Goal: Task Accomplishment & Management: Use online tool/utility

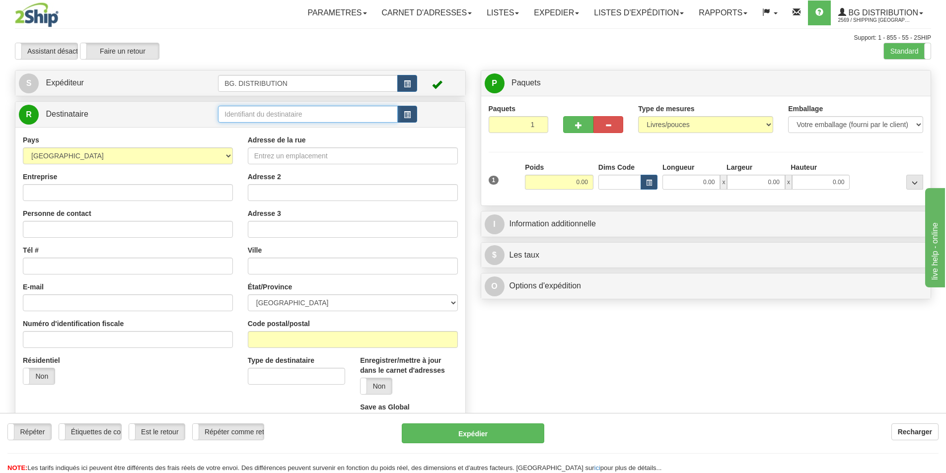
click at [286, 114] on input "text" at bounding box center [308, 114] width 180 height 17
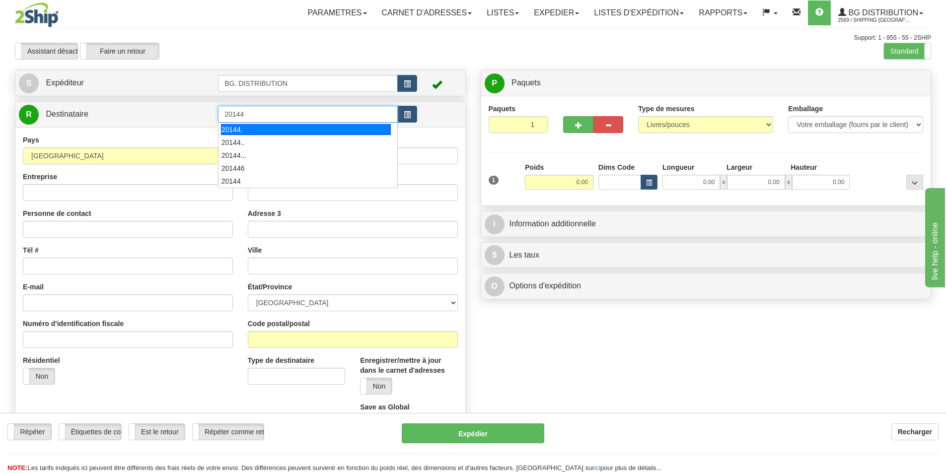
click at [238, 127] on div "20144." at bounding box center [306, 129] width 170 height 11
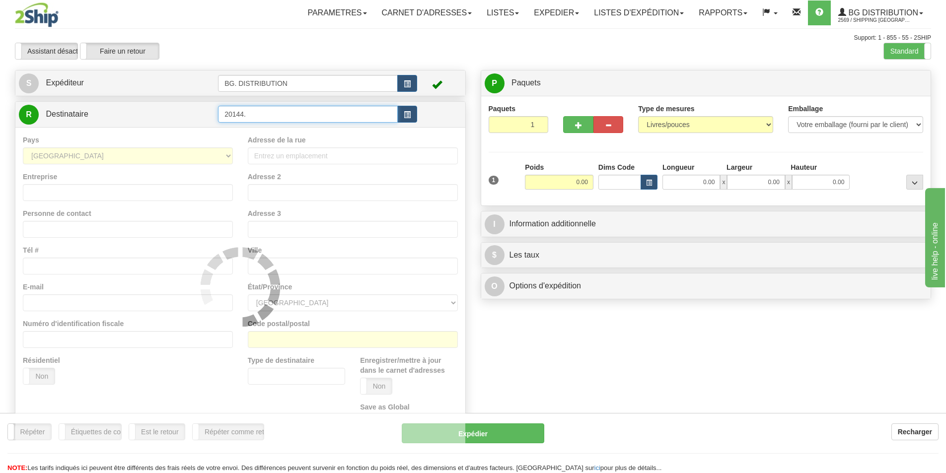
type input "20144."
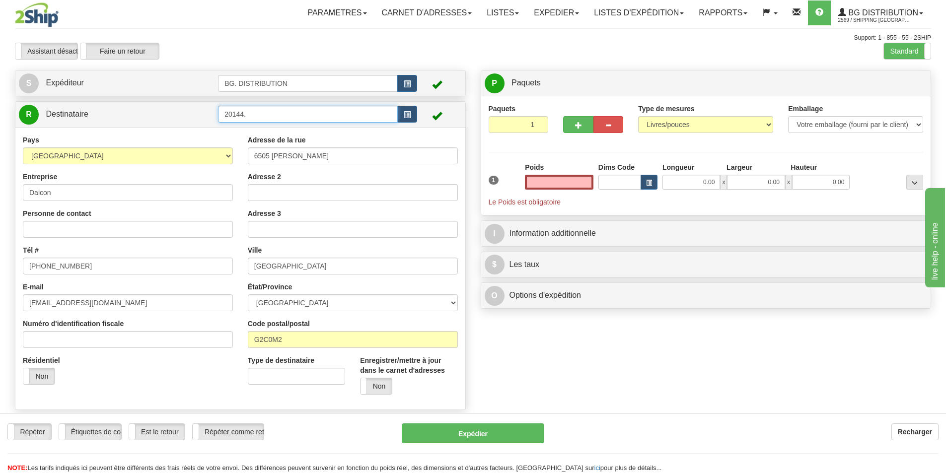
type input "0.00"
click at [249, 115] on input "20144." at bounding box center [308, 114] width 180 height 17
type input "20144"
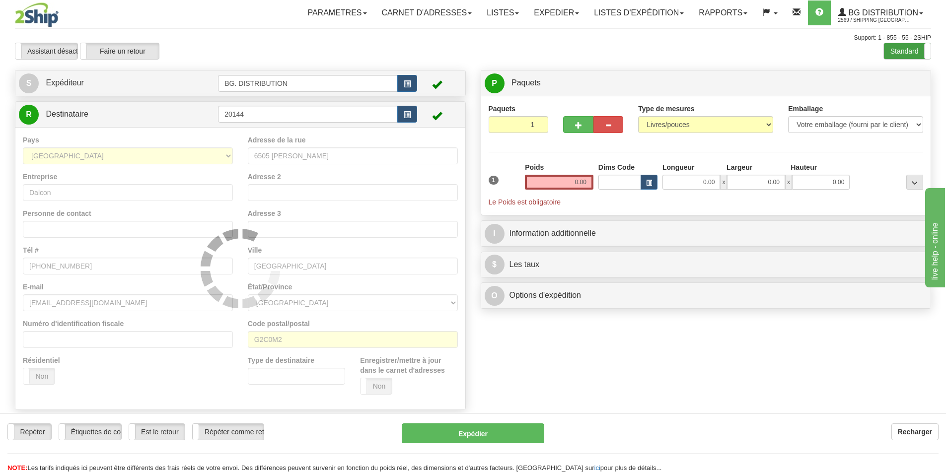
click at [903, 47] on label "Standard" at bounding box center [907, 51] width 47 height 16
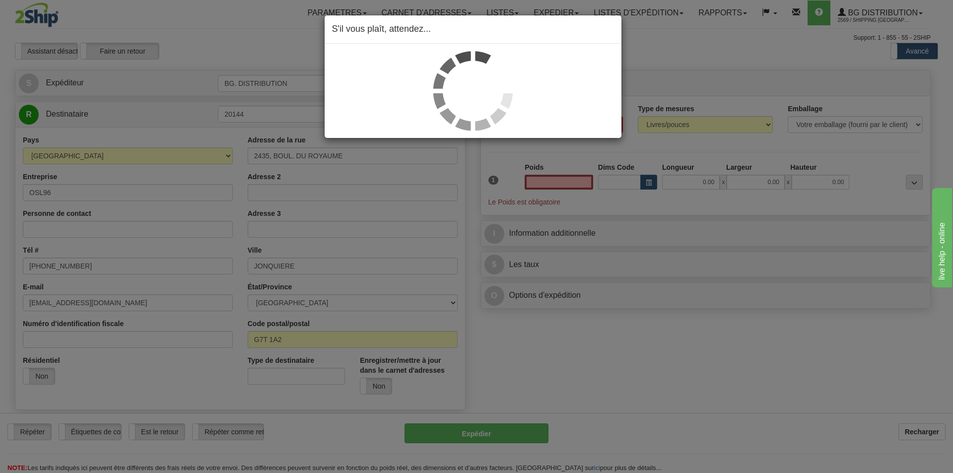
type input "0.00"
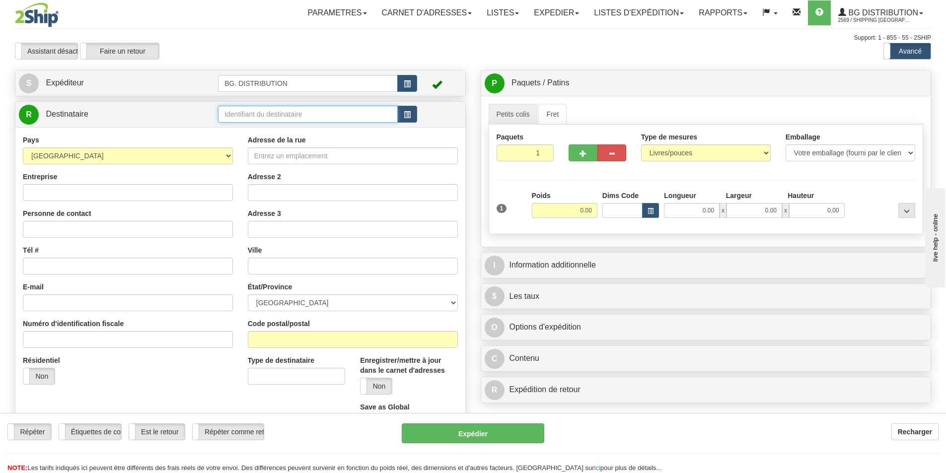
click at [261, 114] on input "text" at bounding box center [308, 114] width 180 height 17
type input "20144"
click button "Supprimer" at bounding box center [0, 0] width 0 height 0
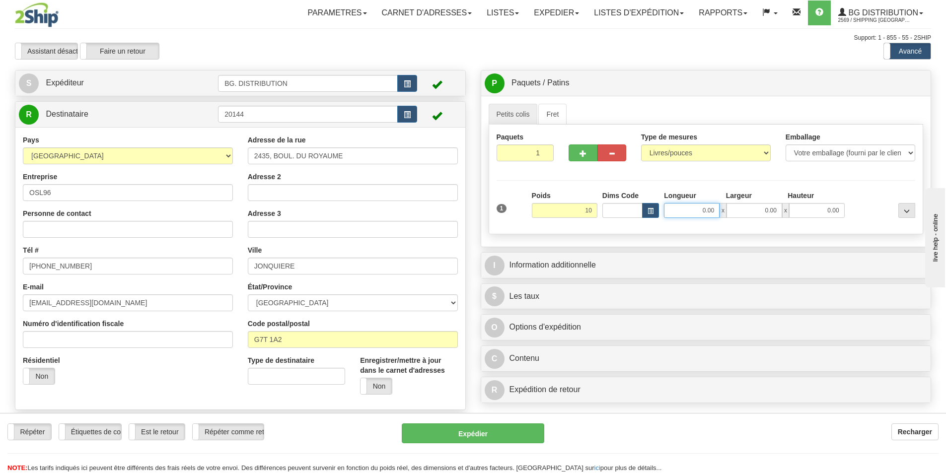
type input "10.00"
click at [686, 215] on input "0.00" at bounding box center [692, 210] width 56 height 15
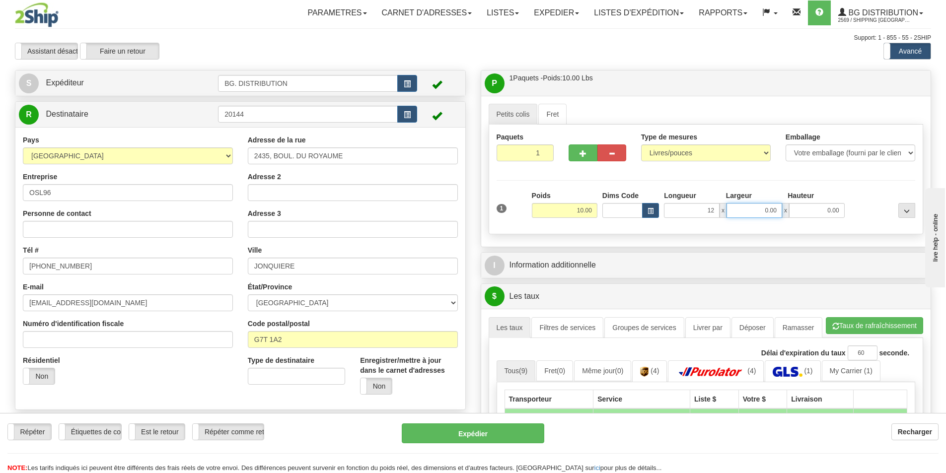
type input "12.00"
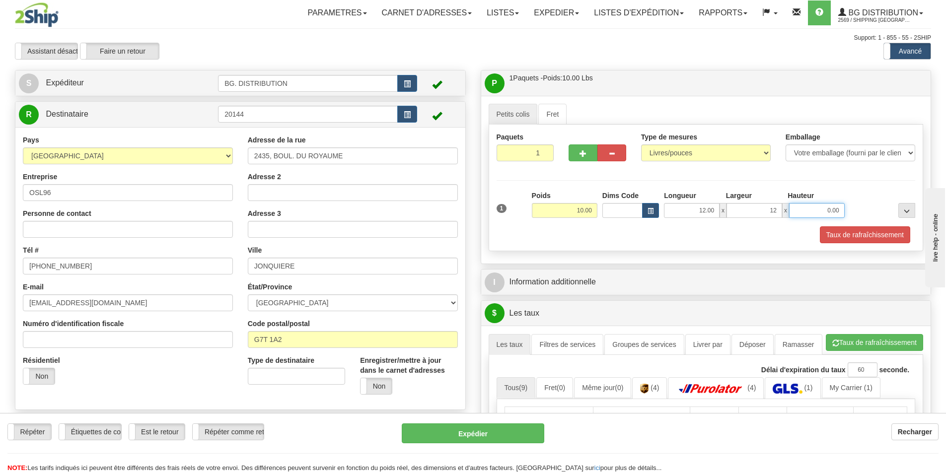
type input "12.00"
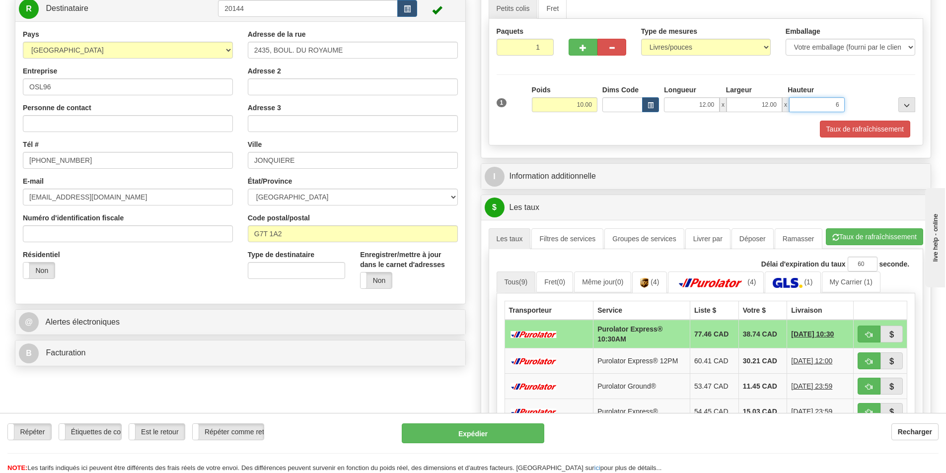
scroll to position [248, 0]
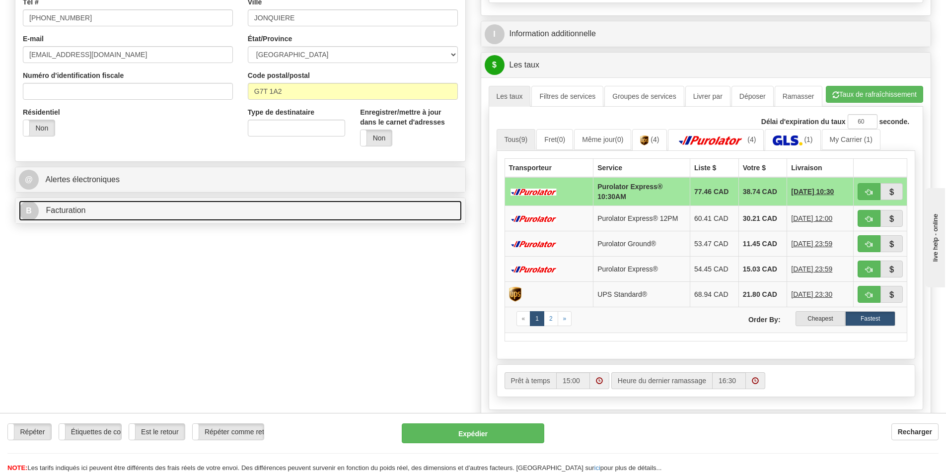
type input "6.00"
click at [258, 217] on link "B Facturation" at bounding box center [240, 211] width 443 height 20
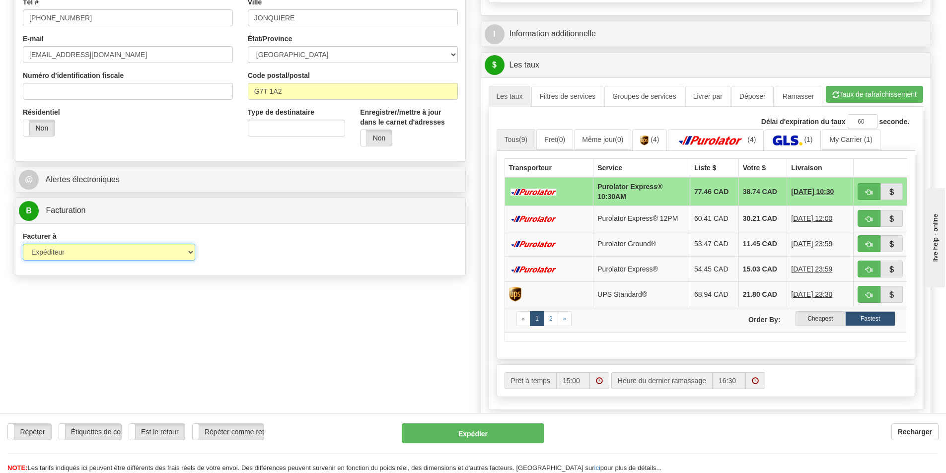
drag, startPoint x: 180, startPoint y: 255, endPoint x: 162, endPoint y: 260, distance: 18.1
click at [180, 255] on select "Expéditeur Destinataire Tierce personne Collecter" at bounding box center [109, 252] width 172 height 17
select select "2"
click at [23, 244] on select "Expéditeur Destinataire Tierce personne Collecter" at bounding box center [109, 252] width 172 height 17
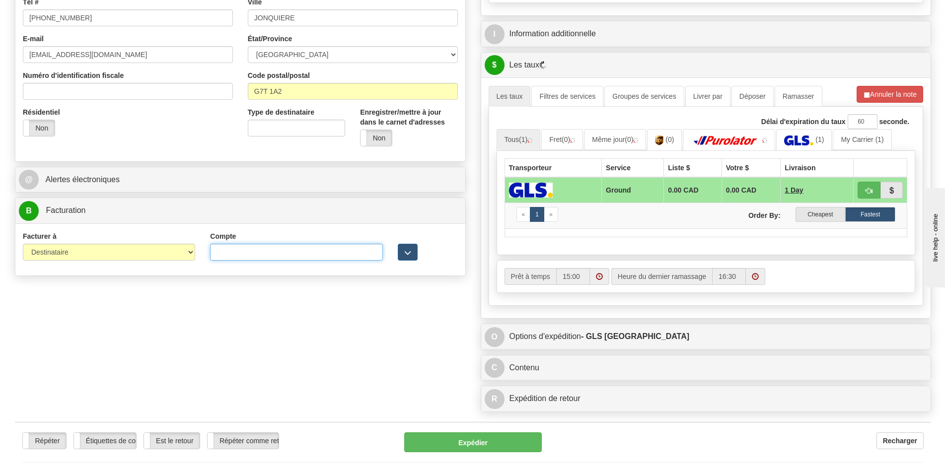
click at [262, 250] on input "Compte" at bounding box center [296, 252] width 172 height 17
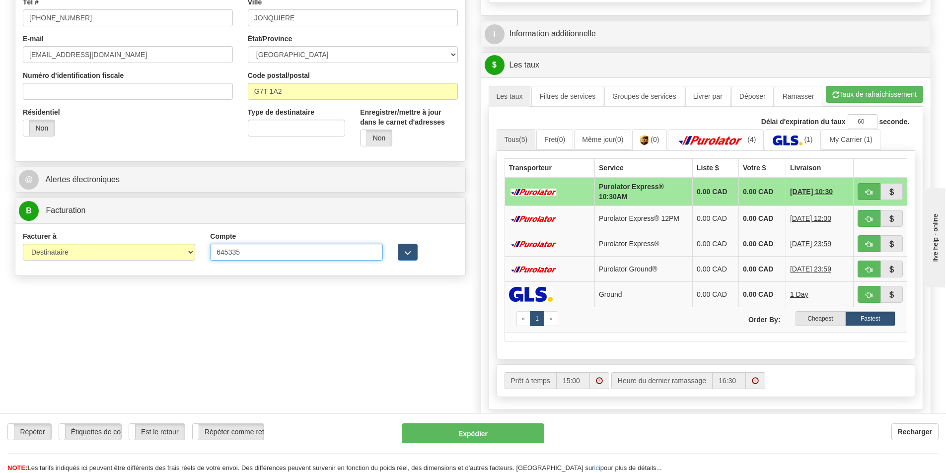
type input "645335"
click button "Supprimer" at bounding box center [0, 0] width 0 height 0
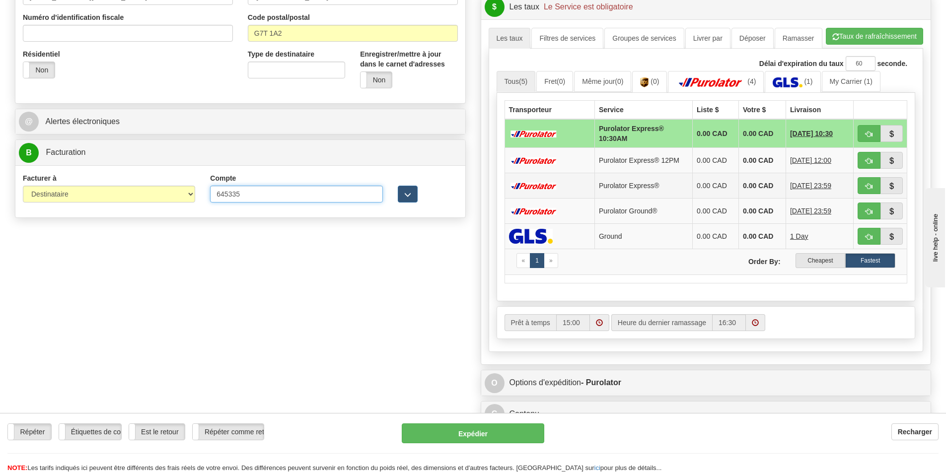
scroll to position [298, 0]
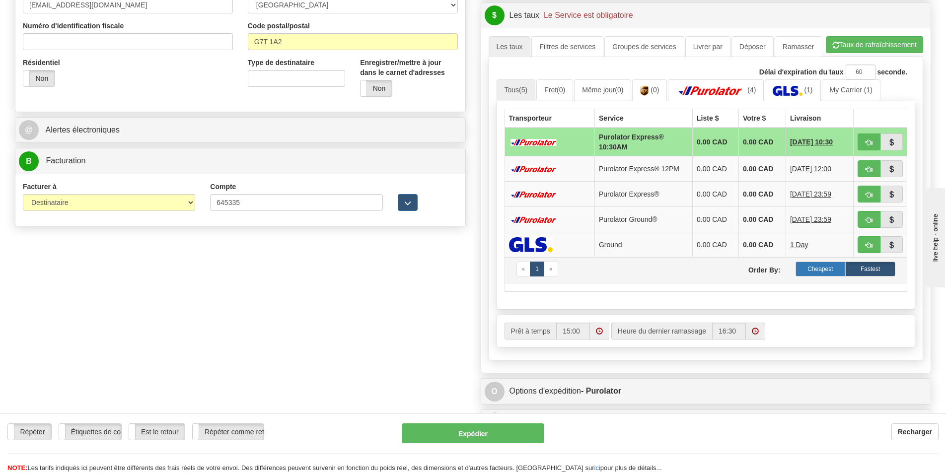
click at [817, 269] on label "Cheapest" at bounding box center [820, 269] width 50 height 15
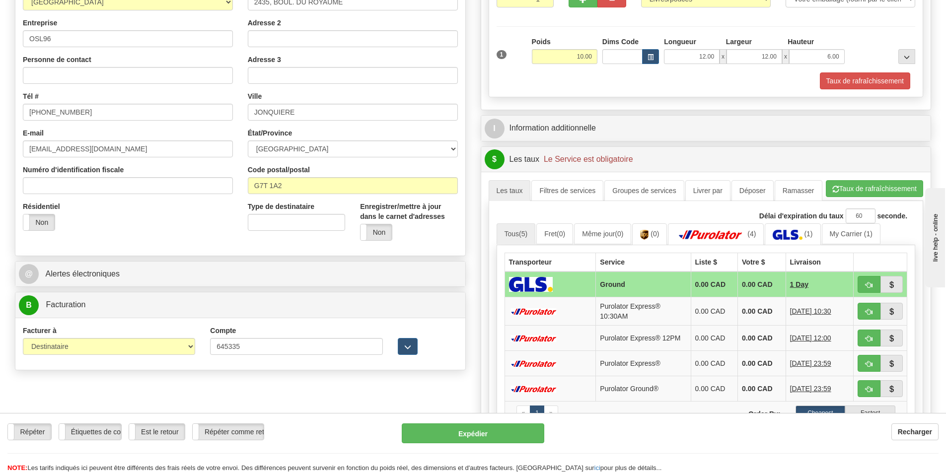
scroll to position [149, 0]
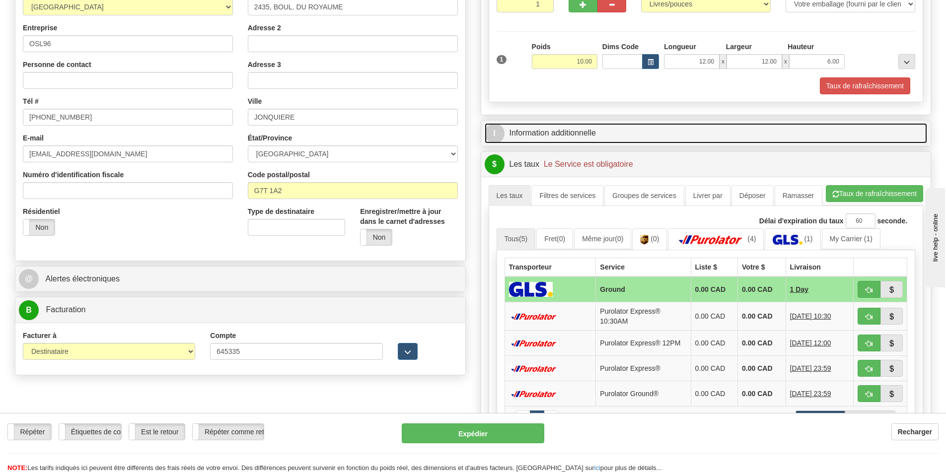
click at [641, 129] on link "I Information additionnelle" at bounding box center [706, 133] width 443 height 20
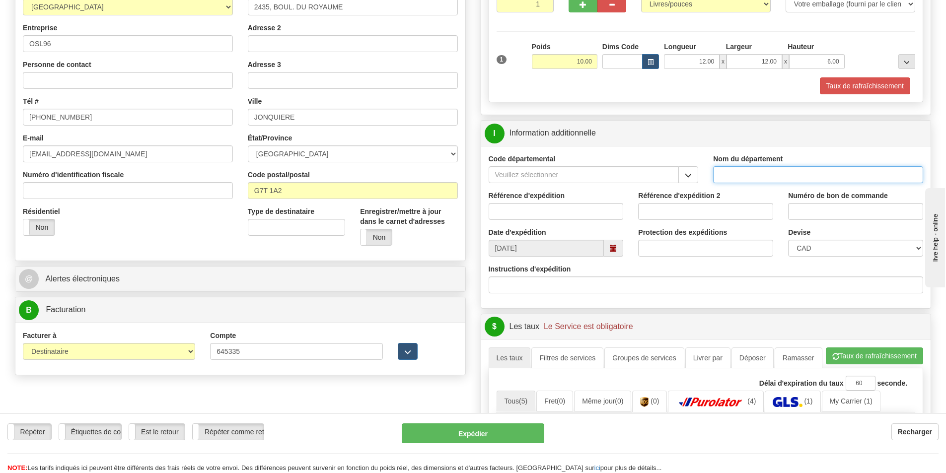
click at [770, 173] on input "Nom du département" at bounding box center [818, 174] width 210 height 17
type input "."
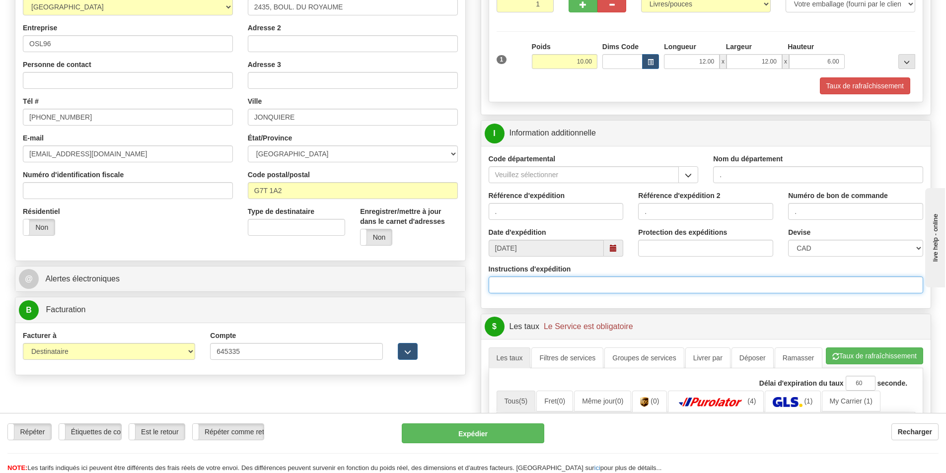
click at [624, 285] on input "Instructions d'expédition" at bounding box center [706, 285] width 435 height 17
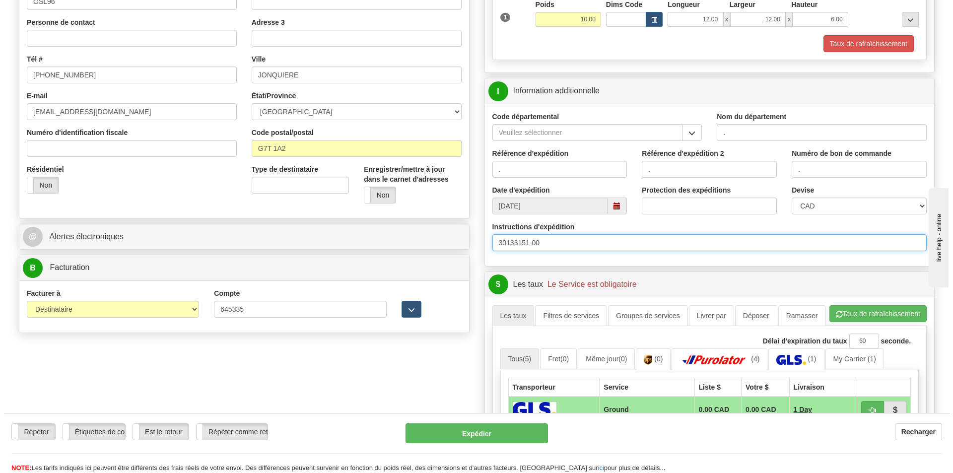
scroll to position [348, 0]
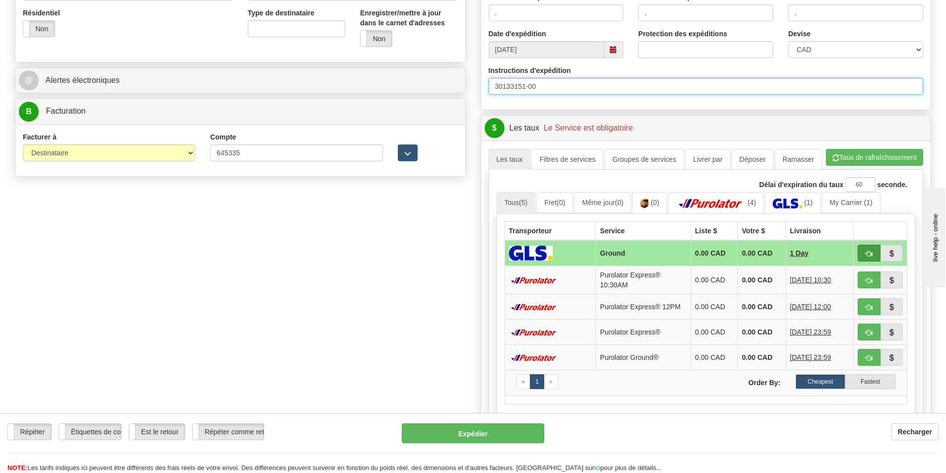
type input "30133151-00"
click at [869, 247] on button "button" at bounding box center [869, 253] width 23 height 17
type input "1"
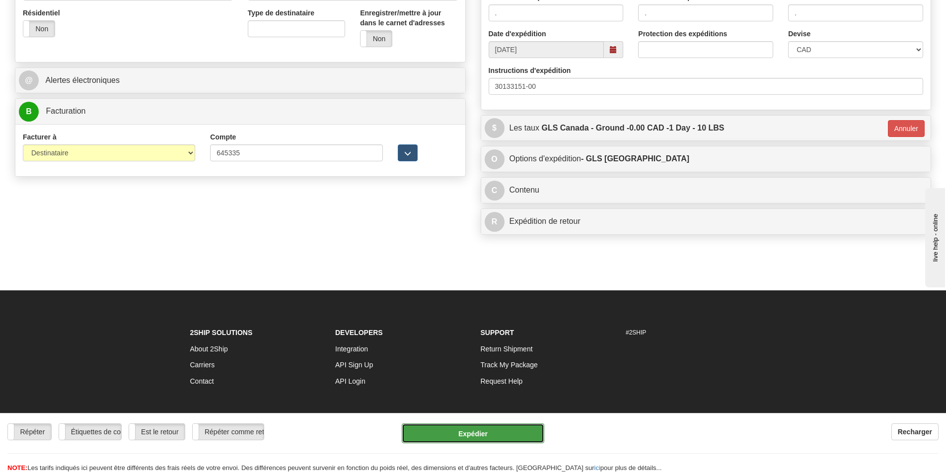
click at [498, 430] on button "Expédier" at bounding box center [473, 434] width 143 height 20
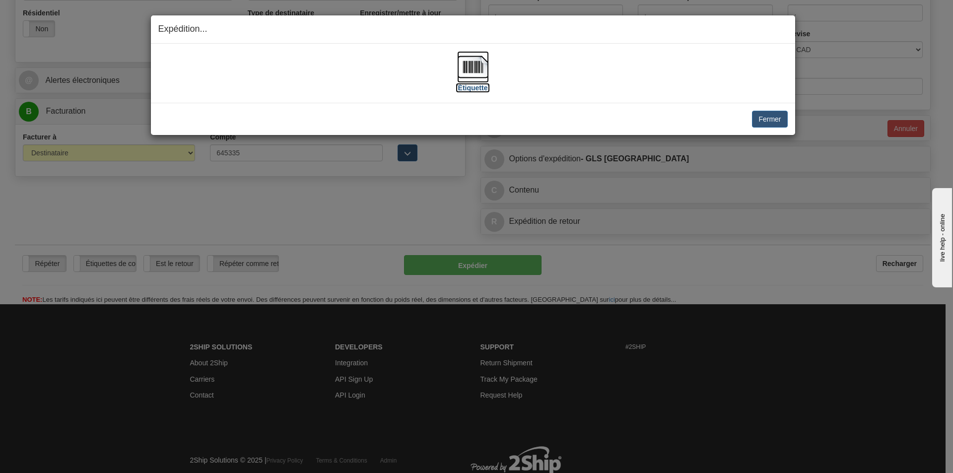
click at [473, 72] on img at bounding box center [473, 67] width 32 height 32
click at [756, 121] on button "Fermer" at bounding box center [769, 119] width 35 height 17
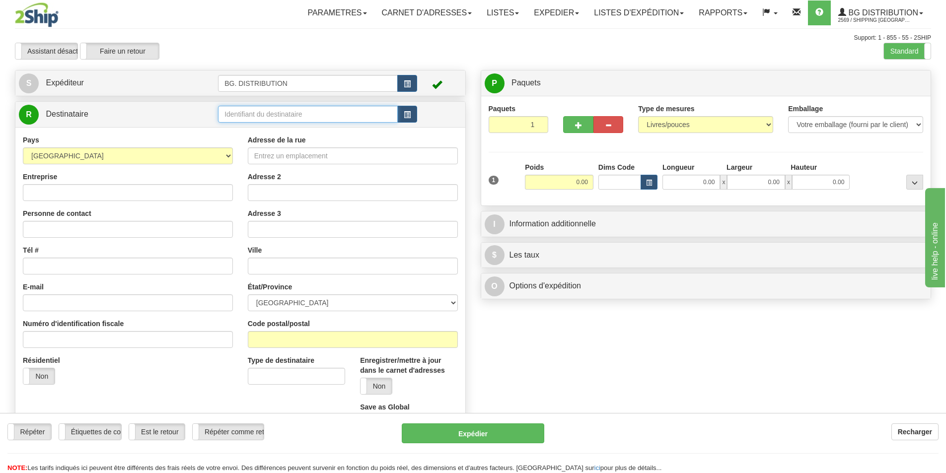
click at [303, 117] on input "text" at bounding box center [308, 114] width 180 height 17
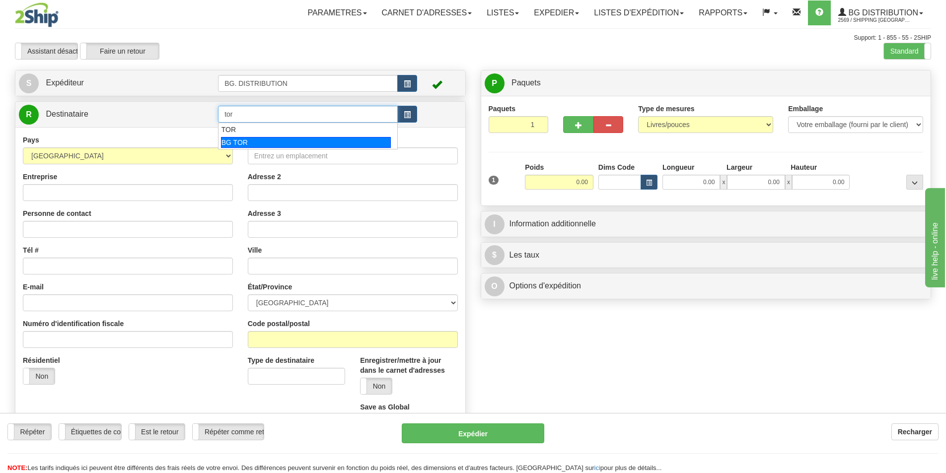
click at [230, 140] on div "BG TOR" at bounding box center [306, 142] width 170 height 11
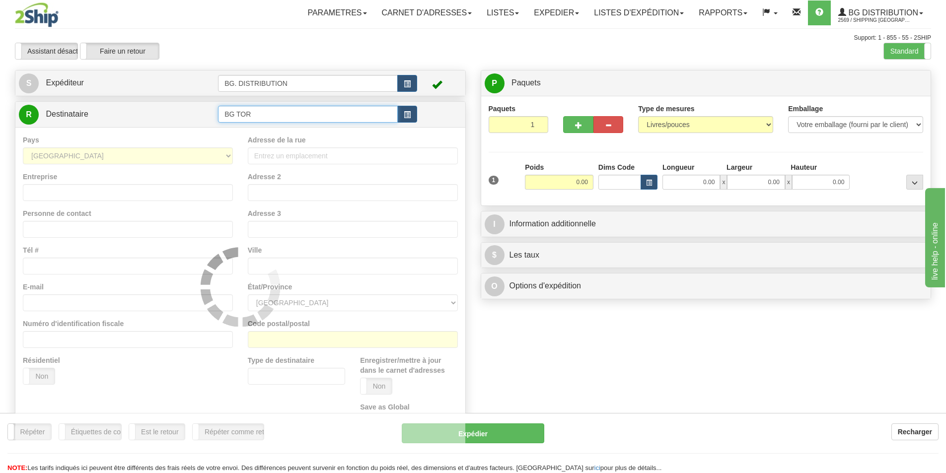
type input "BG TOR"
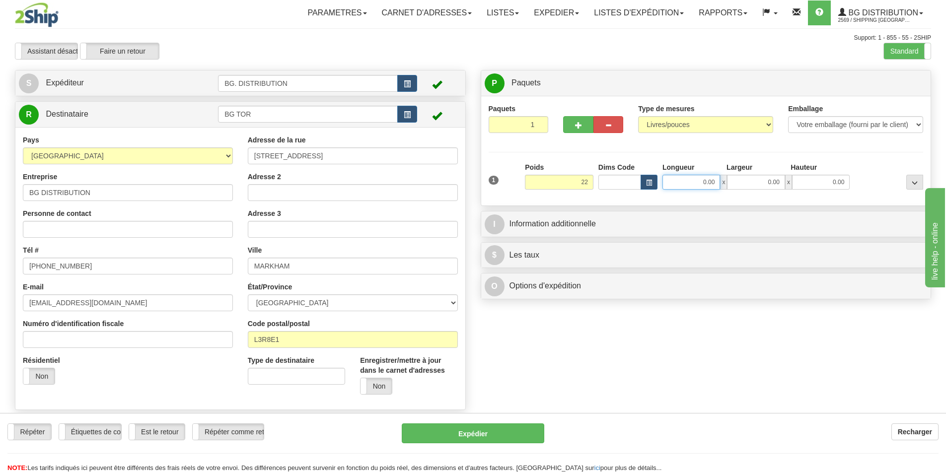
type input "22.00"
click at [697, 179] on input "0.00" at bounding box center [691, 182] width 58 height 15
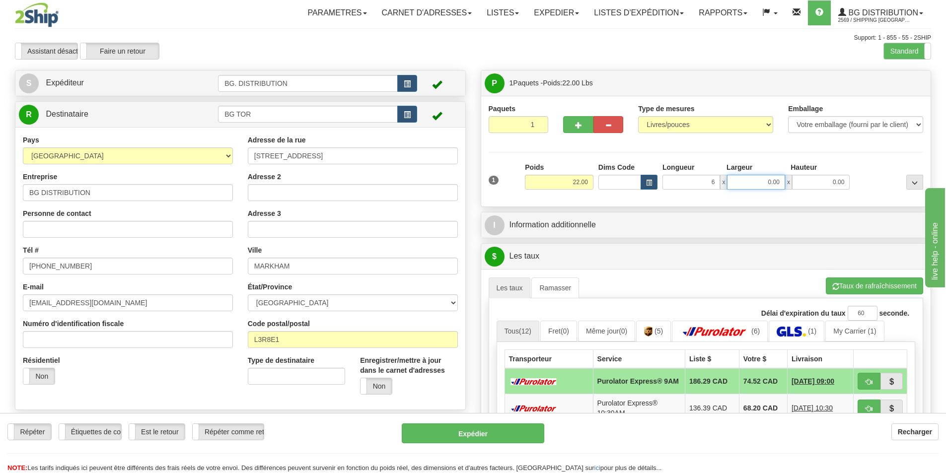
type input "6.00"
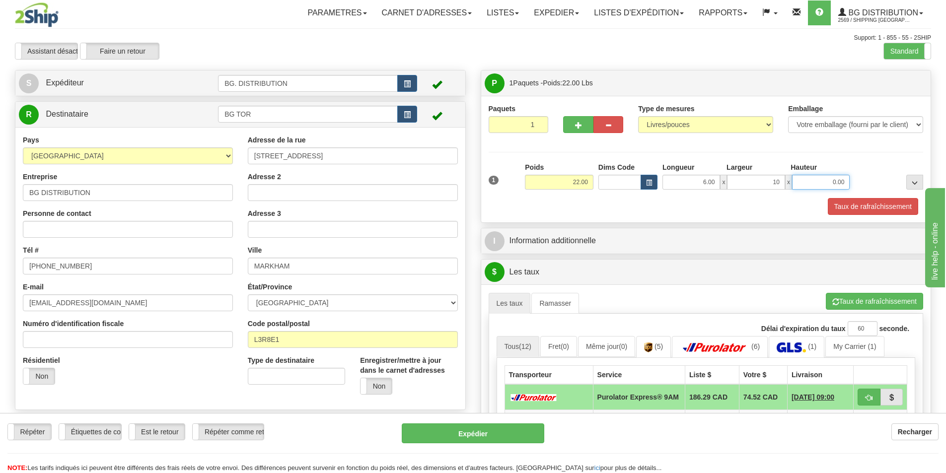
type input "10.00"
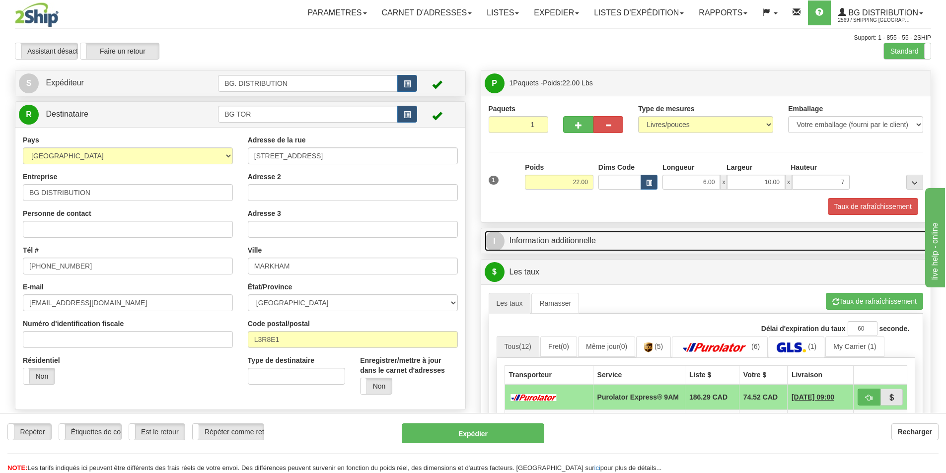
type input "7.00"
click at [647, 244] on link "I Information additionnelle" at bounding box center [706, 241] width 443 height 20
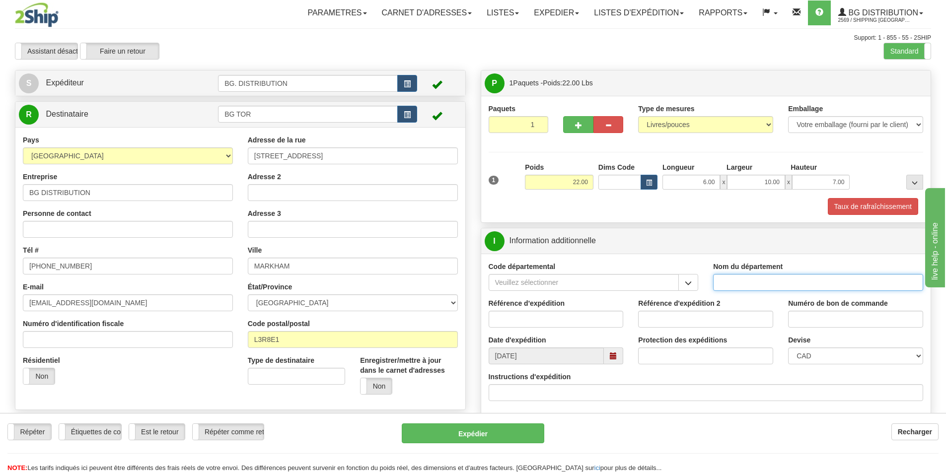
click at [780, 283] on input "Nom du département" at bounding box center [818, 282] width 210 height 17
type input "."
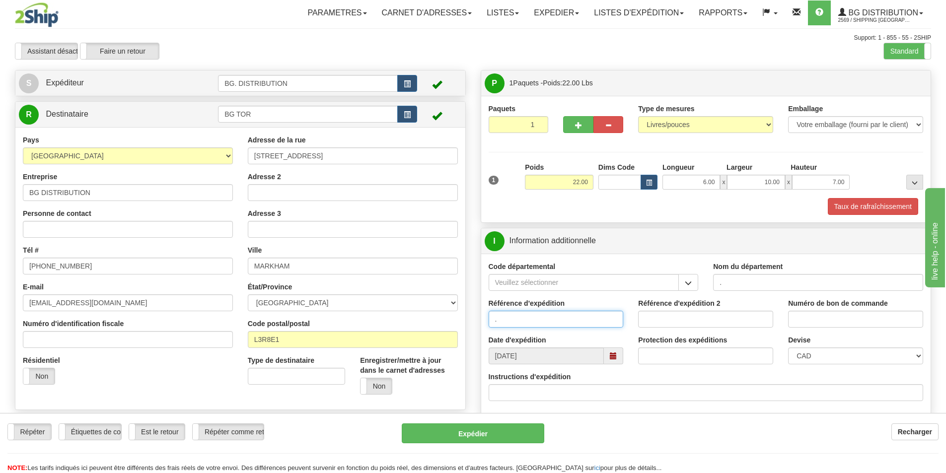
type input "."
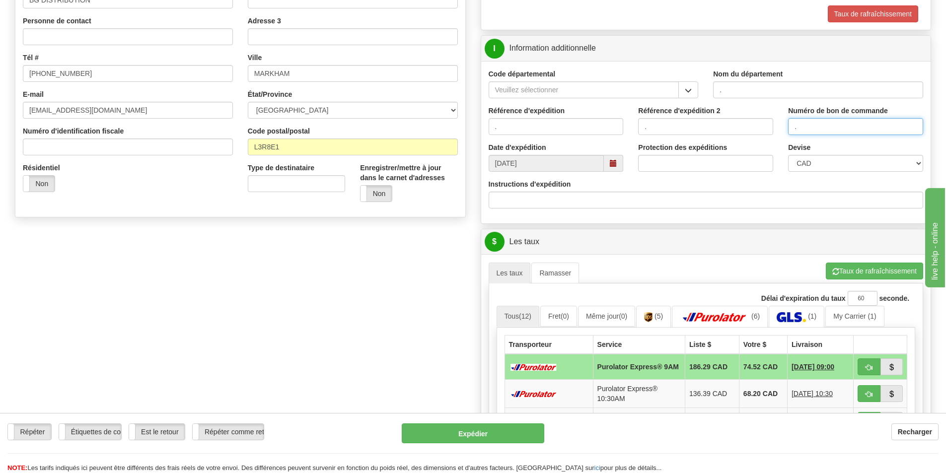
scroll to position [199, 0]
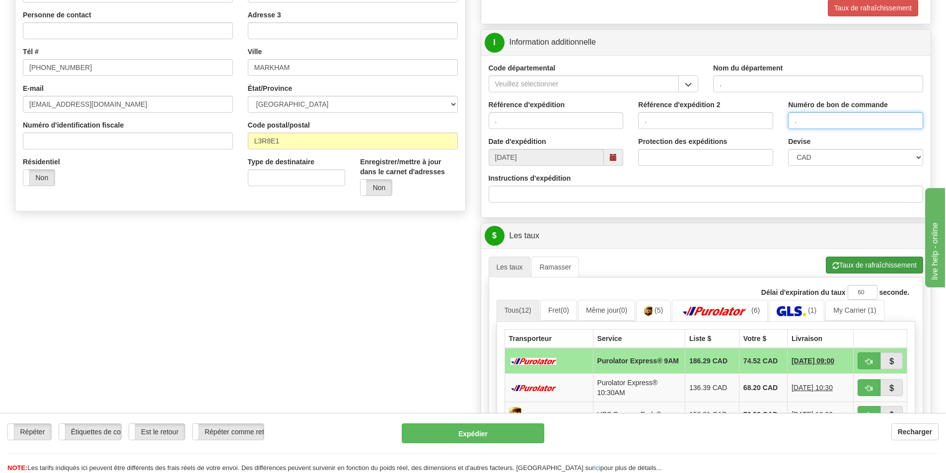
type input "."
click at [852, 268] on button "Taux de rafraîchissement" at bounding box center [874, 265] width 97 height 17
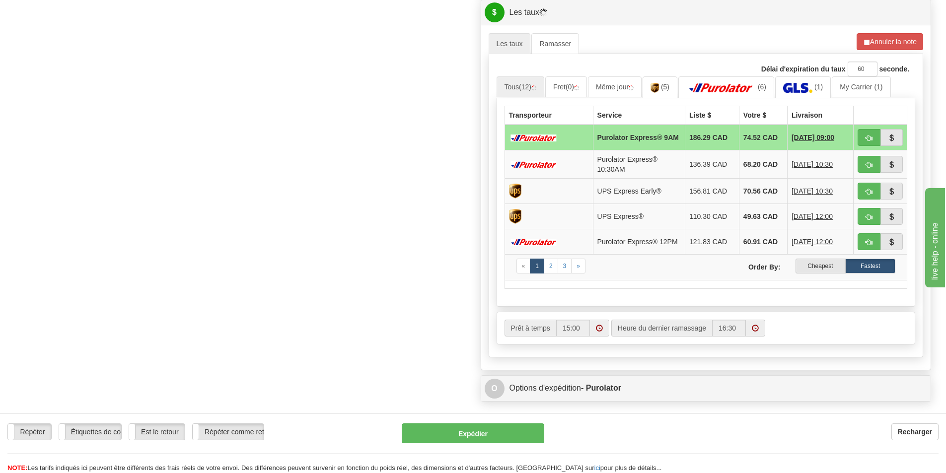
scroll to position [447, 0]
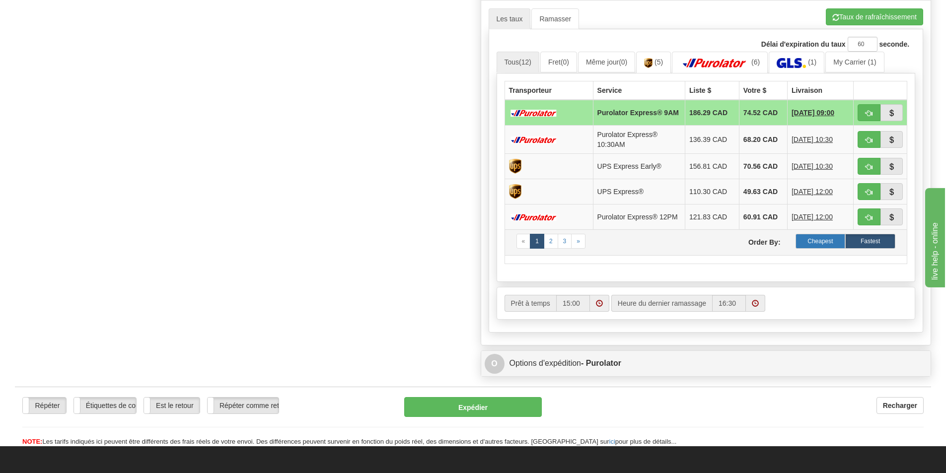
click at [815, 249] on label "Cheapest" at bounding box center [820, 241] width 50 height 15
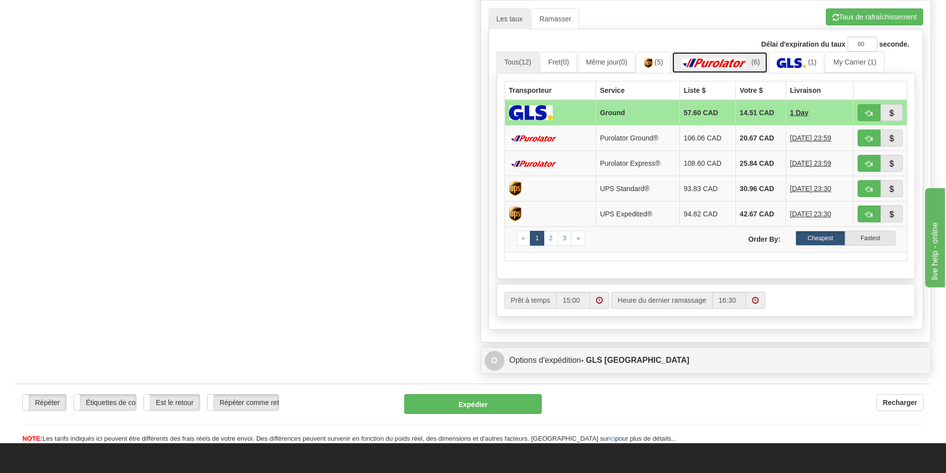
click at [703, 59] on img at bounding box center [715, 63] width 70 height 10
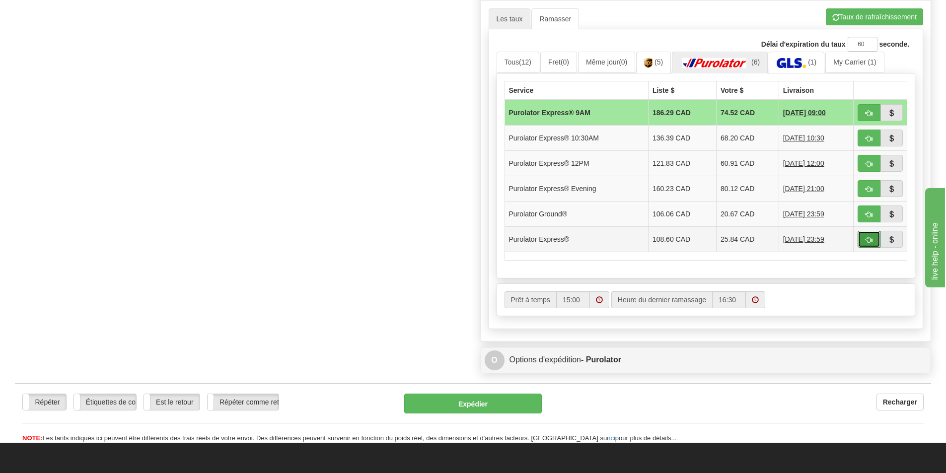
click at [868, 235] on button "button" at bounding box center [869, 239] width 23 height 17
type input "202"
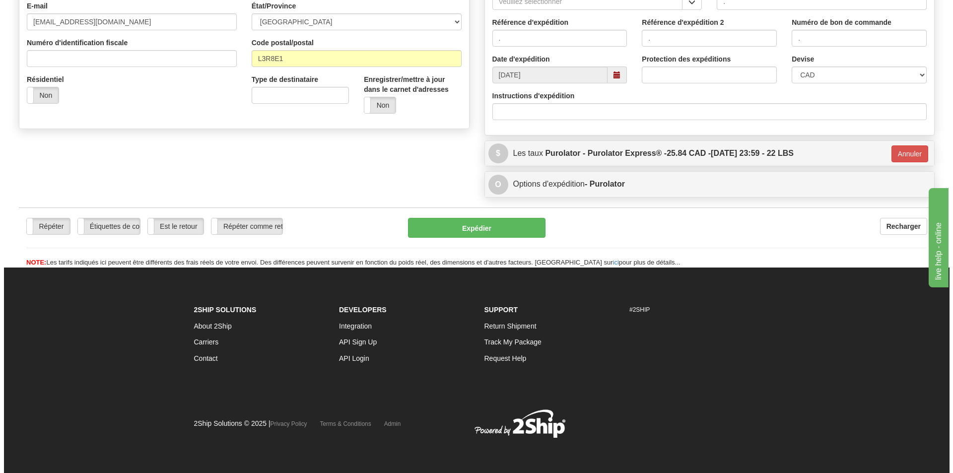
scroll to position [282, 0]
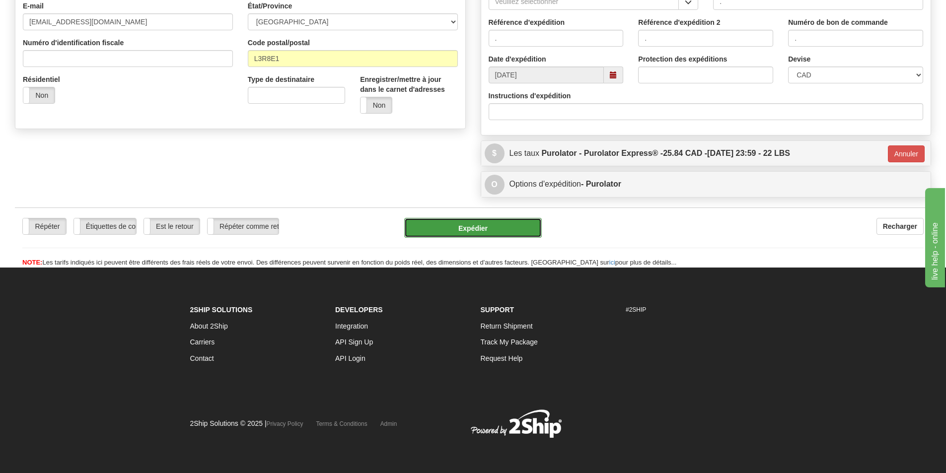
click at [471, 227] on button "Expédier" at bounding box center [473, 228] width 138 height 20
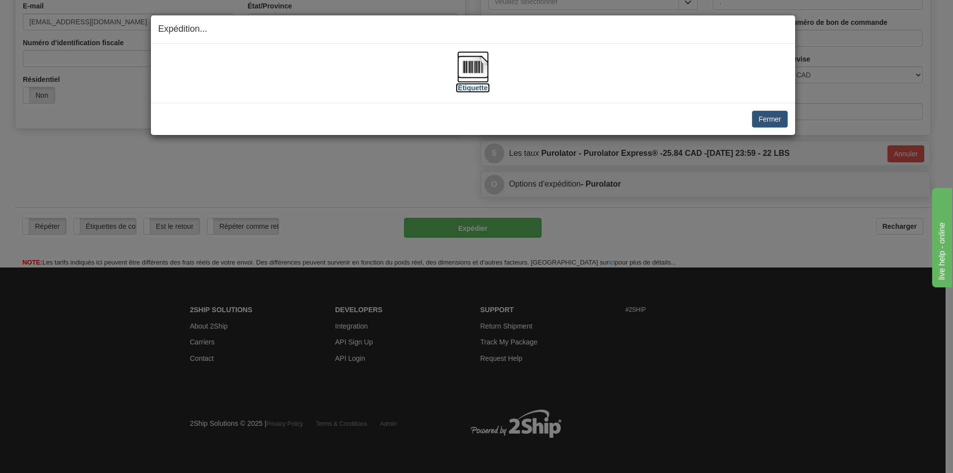
click at [481, 63] on img at bounding box center [473, 67] width 32 height 32
